Goal: Answer question/provide support

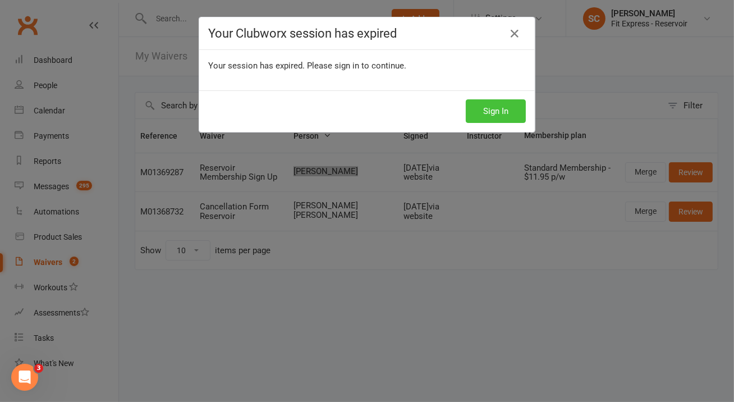
click at [508, 109] on button "Sign In" at bounding box center [496, 111] width 60 height 24
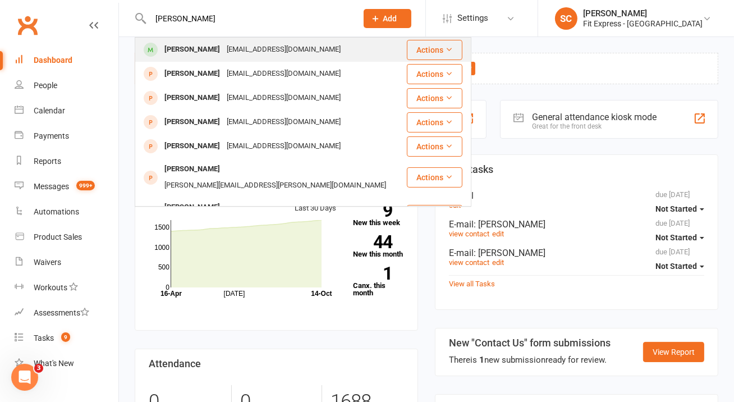
type input "[PERSON_NAME]"
click at [222, 41] on div "steven park stevepark3087@gmail.com" at bounding box center [271, 49] width 270 height 23
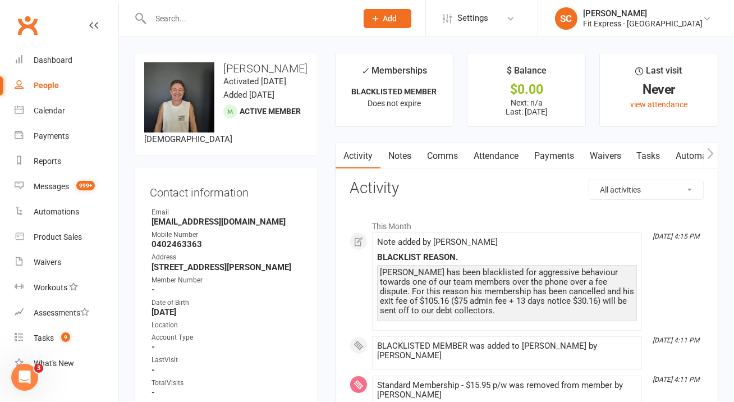
click at [593, 156] on link "Waivers" at bounding box center [605, 156] width 47 height 26
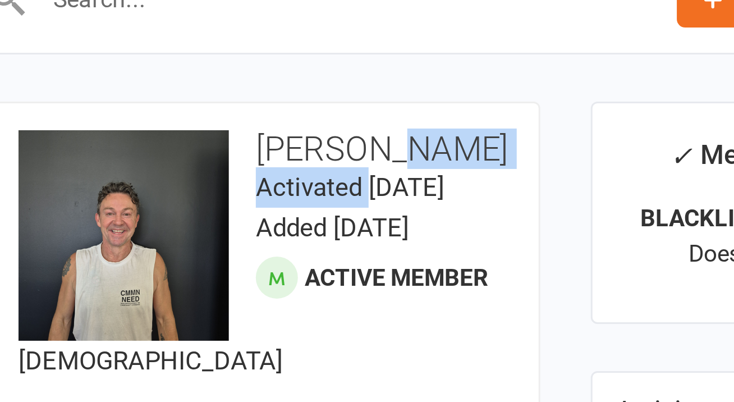
drag, startPoint x: 260, startPoint y: 80, endPoint x: 264, endPoint y: 71, distance: 9.6
click at [264, 71] on div "upload photo change photo steven park Activated 8 January, 2025 Added 8 January…" at bounding box center [226, 104] width 183 height 103
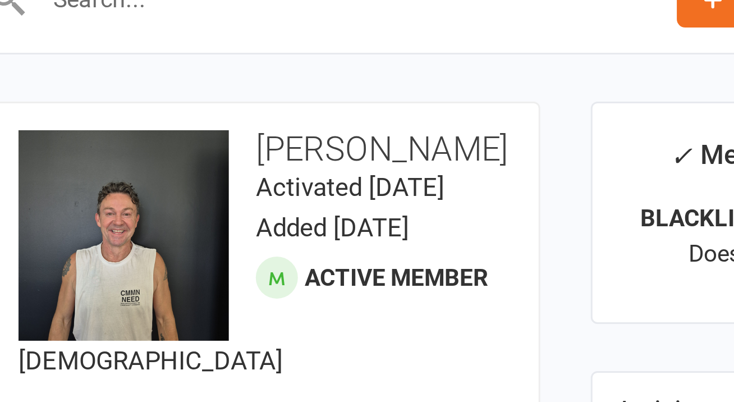
click at [305, 95] on div "upload photo change photo steven park Activated 8 January, 2025 Added 8 January…" at bounding box center [226, 104] width 183 height 103
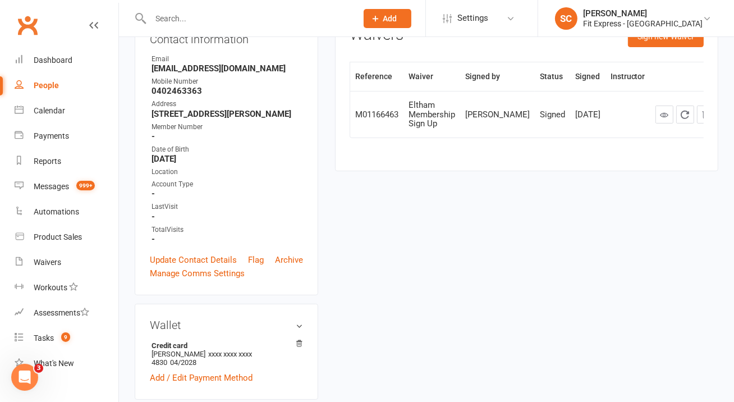
scroll to position [84, 0]
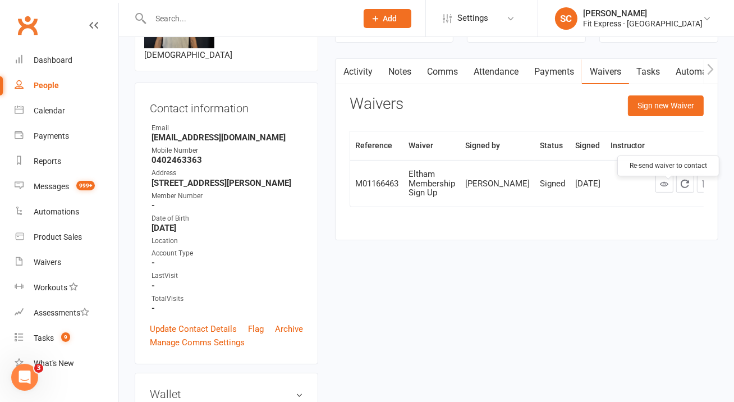
click at [680, 188] on icon "button" at bounding box center [685, 183] width 10 height 10
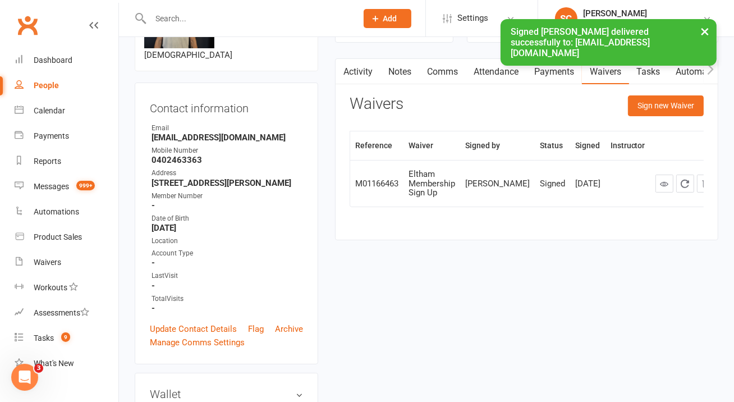
click at [233, 142] on strong "stevepark3087@gmail.com" at bounding box center [226, 137] width 151 height 10
copy render-form-field "stevepark3087@gmail.com"
